Goal: Check status: Check status

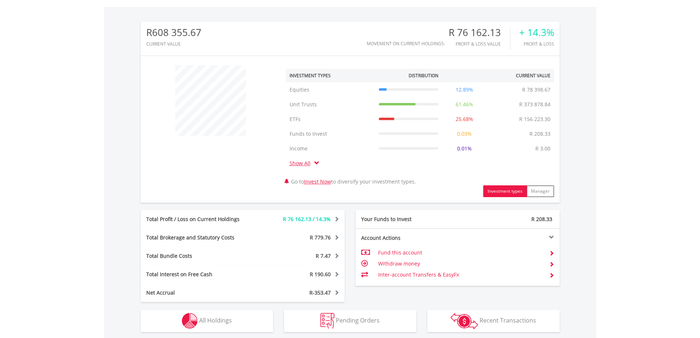
scroll to position [343, 0]
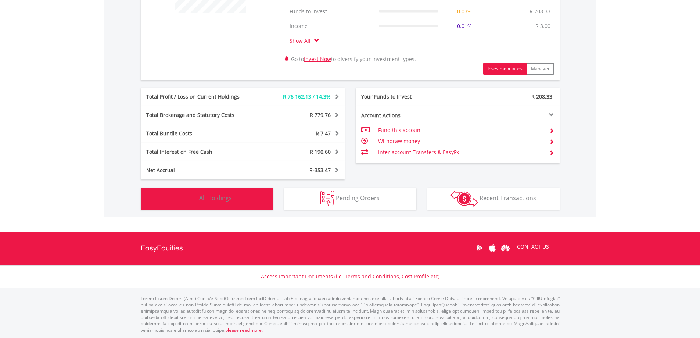
click at [240, 197] on button "Holdings All Holdings" at bounding box center [207, 198] width 132 height 22
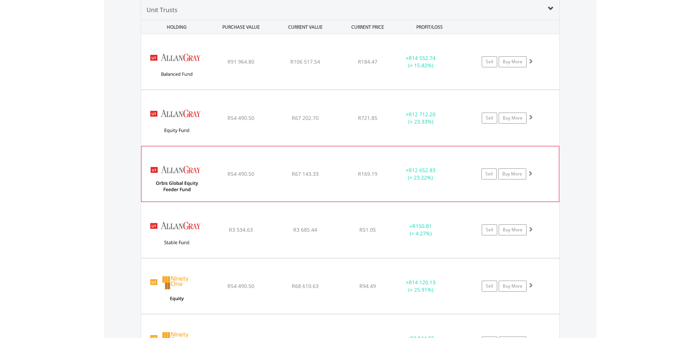
scroll to position [1346, 0]
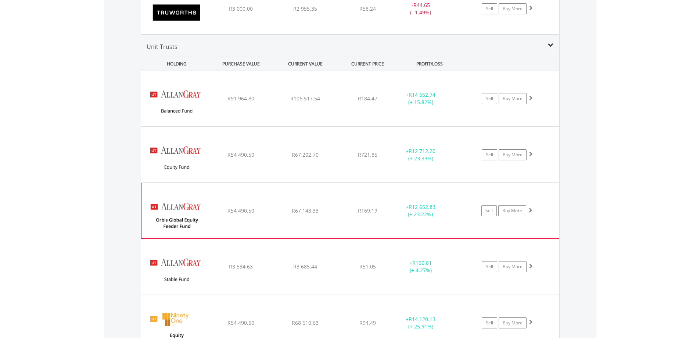
click at [441, 193] on div "﻿ [PERSON_NAME] Orbis Global Equity Feeder Fund R54 490.50 R67 143.33 R169.19 +…" at bounding box center [349, 210] width 417 height 55
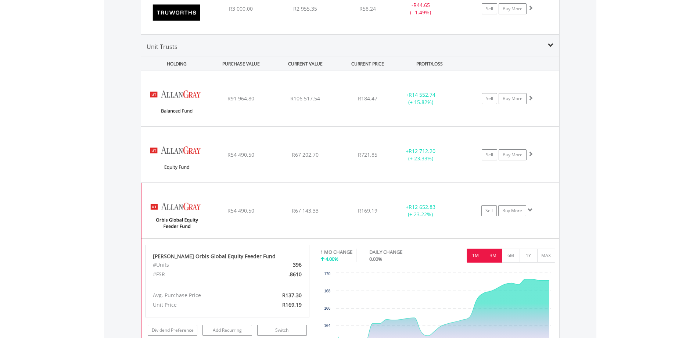
click at [495, 256] on button "3M" at bounding box center [493, 255] width 18 height 14
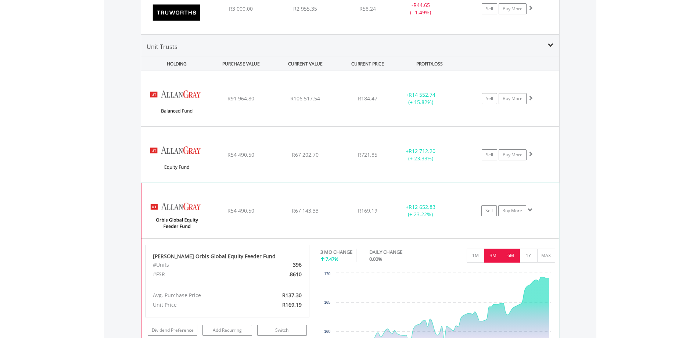
click at [511, 255] on button "6M" at bounding box center [511, 255] width 18 height 14
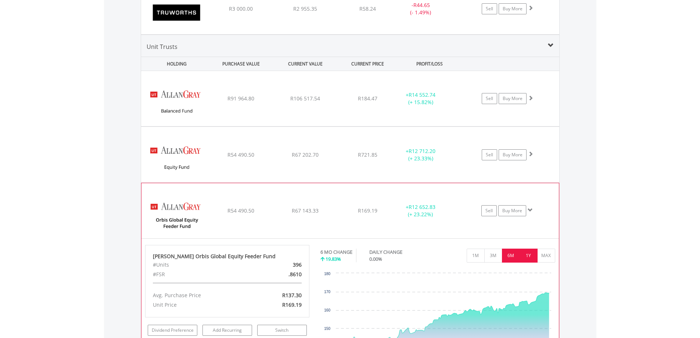
click at [532, 248] on button "1Y" at bounding box center [529, 255] width 18 height 14
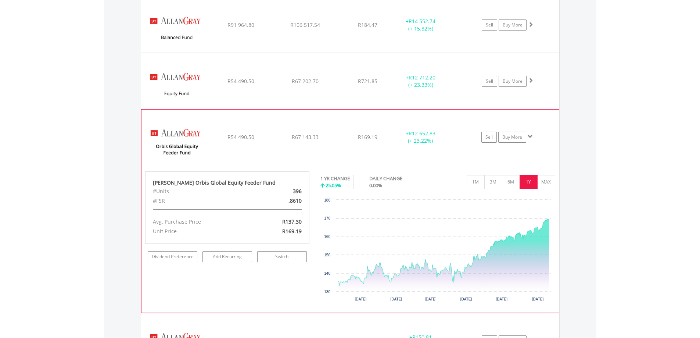
scroll to position [1456, 0]
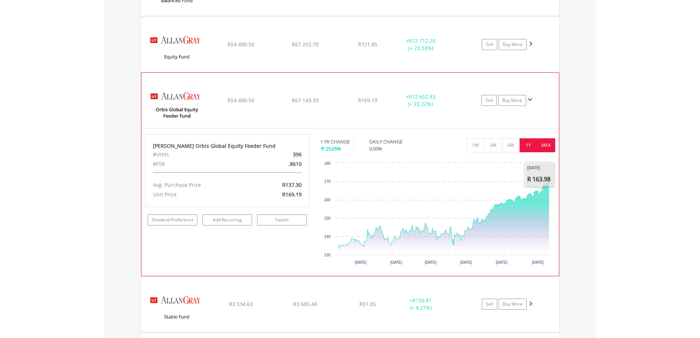
click at [546, 146] on button "MAX" at bounding box center [546, 145] width 18 height 14
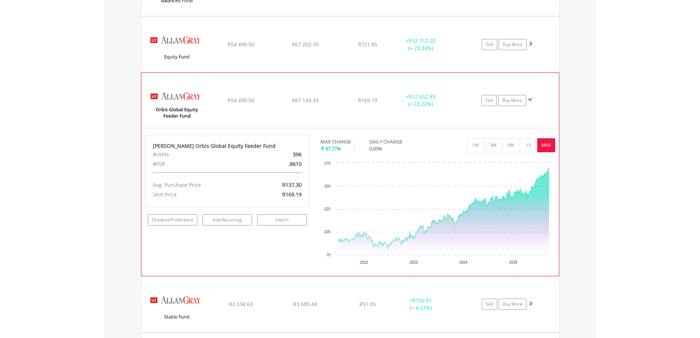
click at [391, 90] on div "﻿ [PERSON_NAME] Orbis Global Equity Feeder Fund R54 490.50 R67 143.33 R169.19 +…" at bounding box center [349, 100] width 417 height 55
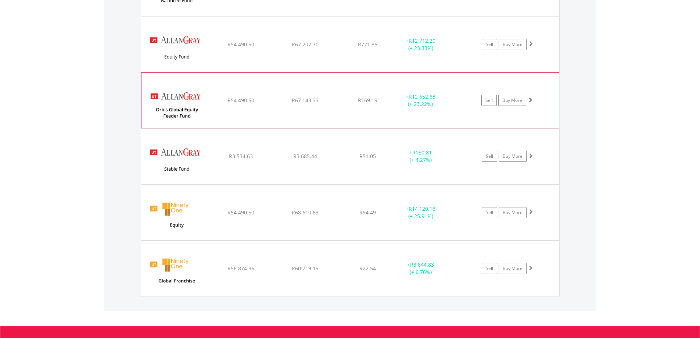
scroll to position [1420, 0]
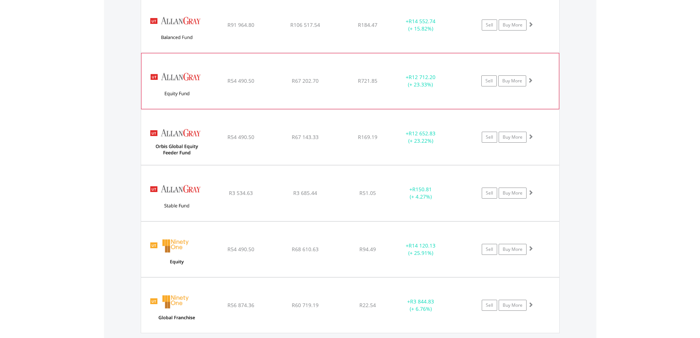
click at [447, 75] on div "+ R12 712.20 (+ 23.33%)" at bounding box center [420, 80] width 55 height 15
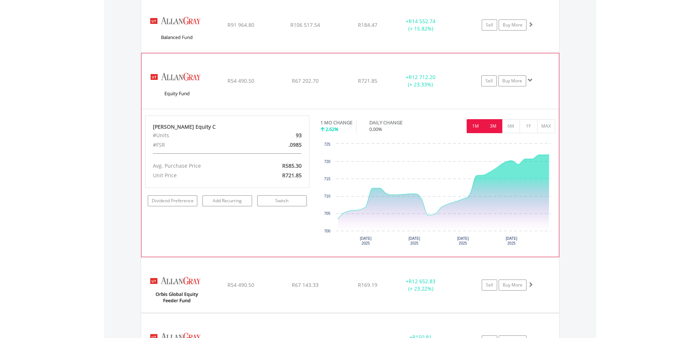
click at [489, 125] on button "3M" at bounding box center [493, 126] width 18 height 14
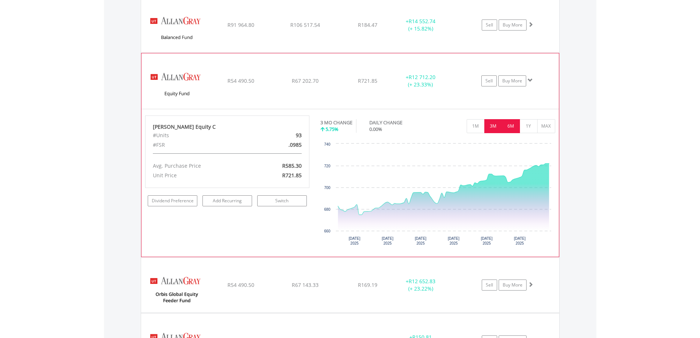
click at [509, 126] on button "6M" at bounding box center [511, 126] width 18 height 14
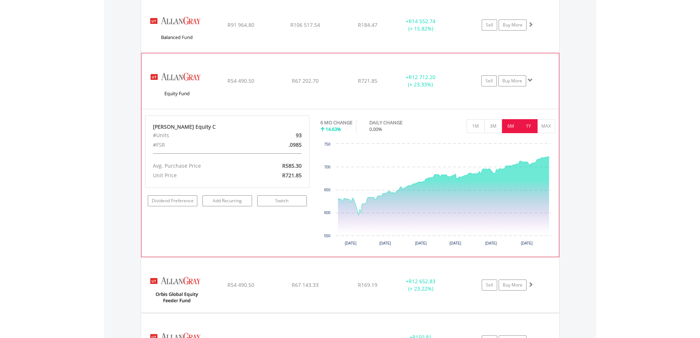
click at [529, 124] on button "1Y" at bounding box center [529, 126] width 18 height 14
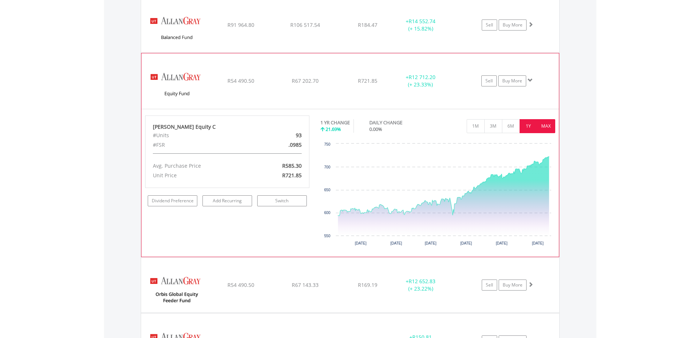
click at [546, 123] on button "MAX" at bounding box center [546, 126] width 18 height 14
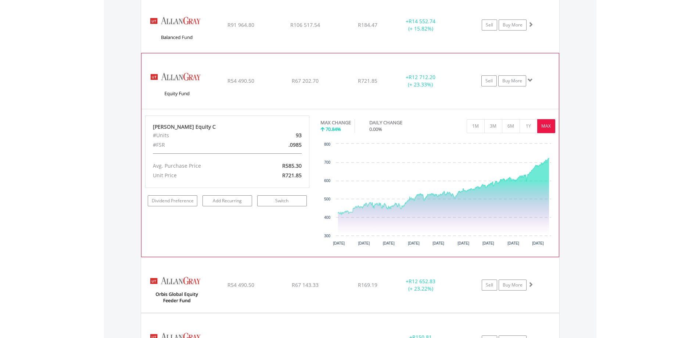
click at [450, 75] on div "+ R12 712.20 (+ 23.33%)" at bounding box center [429, 80] width 73 height 15
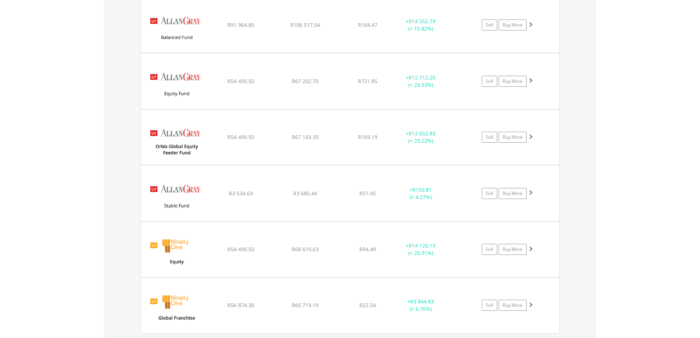
scroll to position [1309, 0]
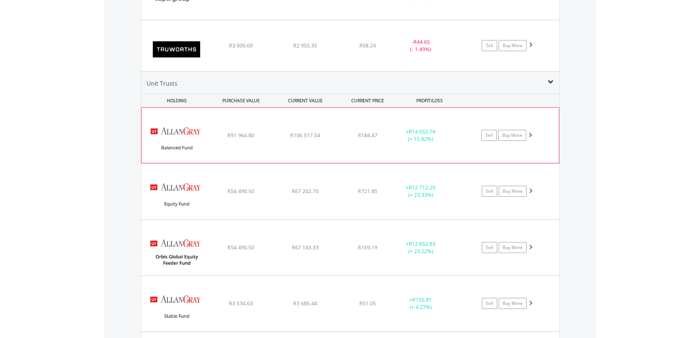
click at [448, 129] on div "+ R14 552.74 (+ 15.82%)" at bounding box center [420, 135] width 55 height 15
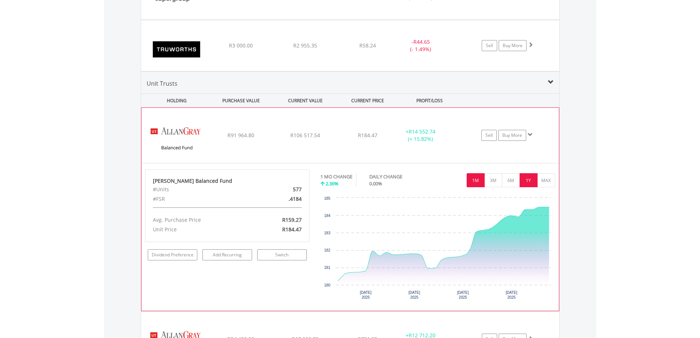
click at [534, 177] on button "1Y" at bounding box center [529, 180] width 18 height 14
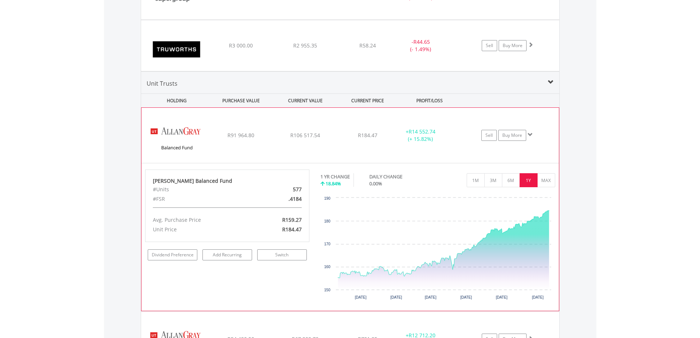
click at [458, 122] on div "﻿ [PERSON_NAME] Balanced Fund R91 964.80 R106 517.54 R184.47 + R14 552.74 (+ 15…" at bounding box center [349, 135] width 417 height 55
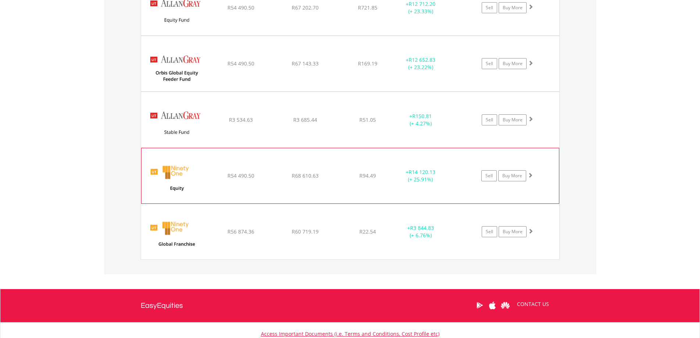
scroll to position [1530, 0]
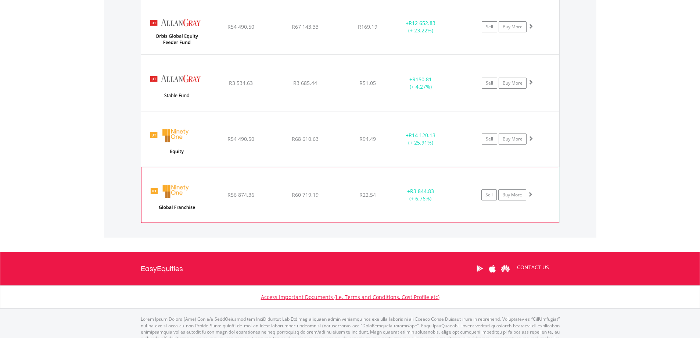
click at [445, 191] on div "+ R3 844.83 (+ 6.76%)" at bounding box center [420, 194] width 55 height 15
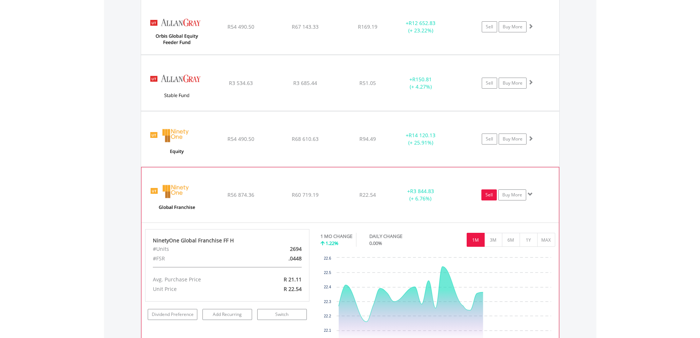
scroll to position [1603, 0]
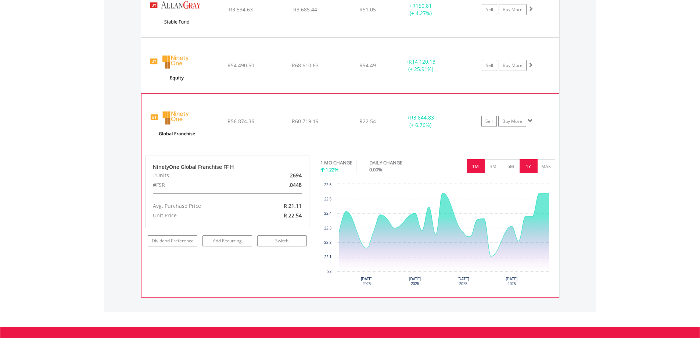
click at [531, 164] on button "1Y" at bounding box center [529, 166] width 18 height 14
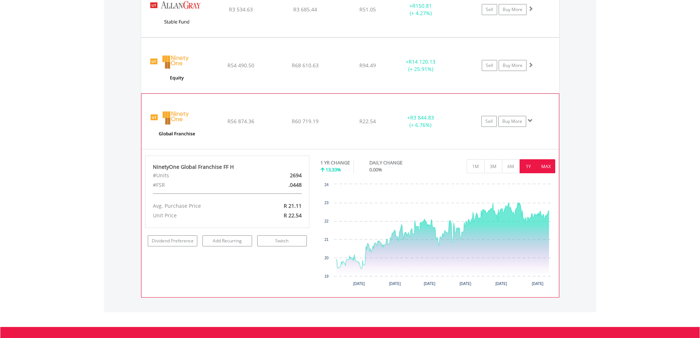
click at [549, 166] on button "MAX" at bounding box center [546, 166] width 18 height 14
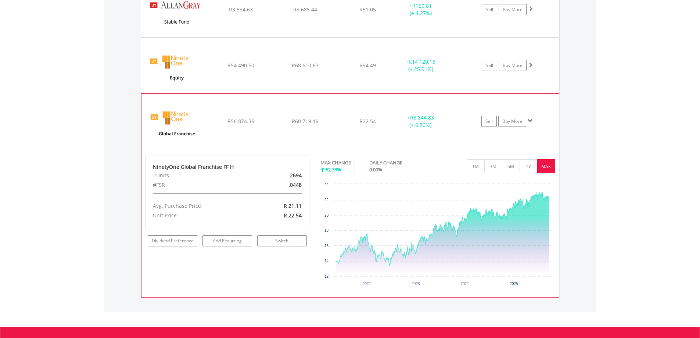
click at [470, 121] on div "Sell Buy More" at bounding box center [511, 121] width 96 height 11
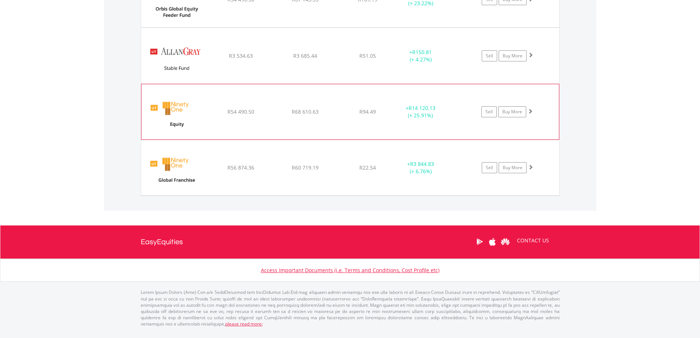
scroll to position [1550, 0]
